Goal: Task Accomplishment & Management: Manage account settings

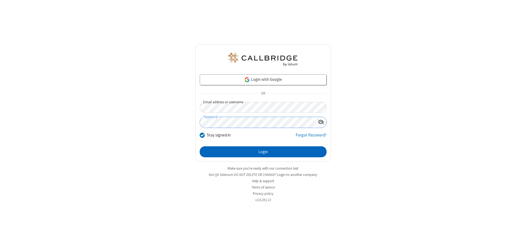
click at [263, 152] on button "Login" at bounding box center [263, 151] width 127 height 11
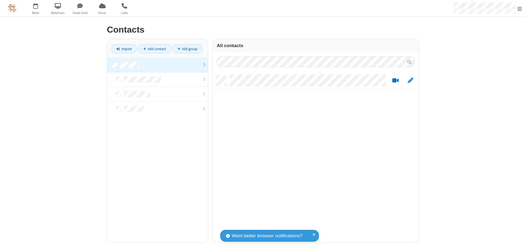
scroll to position [167, 202]
click at [155, 49] on link "Add contact" at bounding box center [154, 48] width 33 height 9
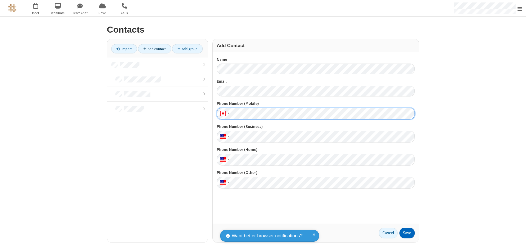
click at [407, 233] on button "Save" at bounding box center [407, 233] width 15 height 11
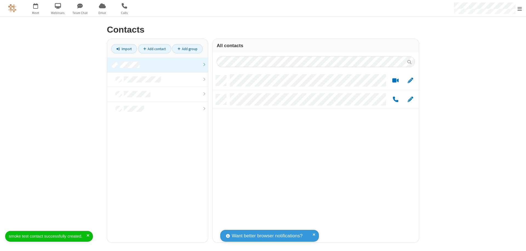
scroll to position [167, 202]
